Goal: Information Seeking & Learning: Learn about a topic

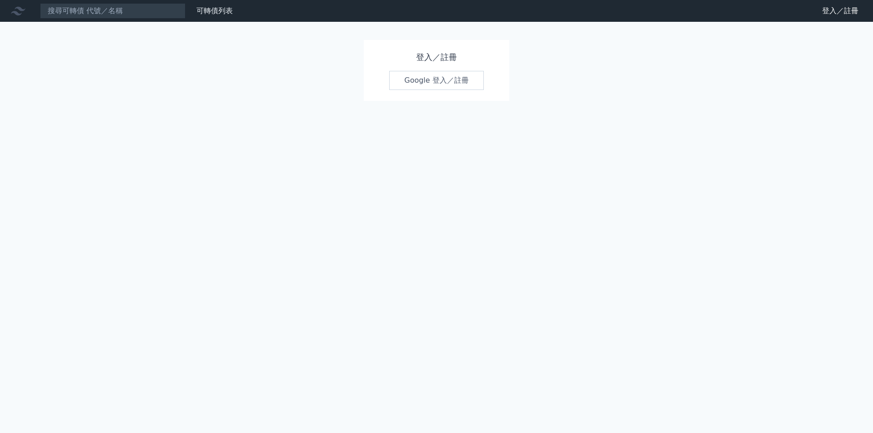
click at [435, 82] on link "Google 登入／註冊" at bounding box center [436, 80] width 95 height 19
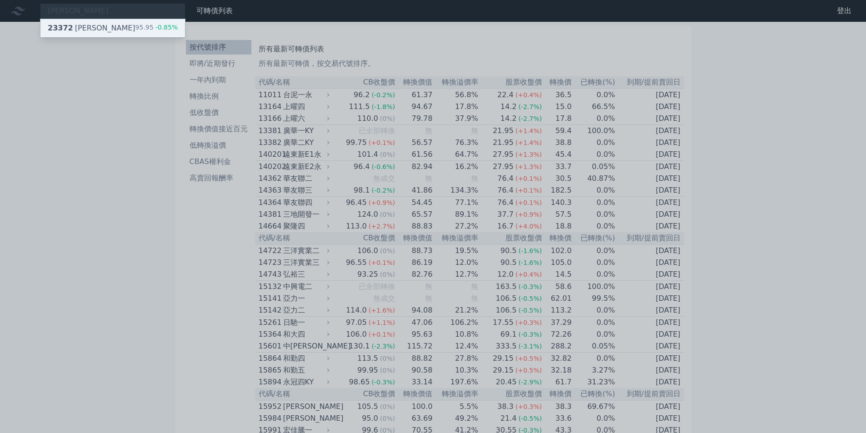
type input "[PERSON_NAME]"
click at [134, 27] on div "23372 [PERSON_NAME] 95.95 -0.85%" at bounding box center [112, 28] width 145 height 18
